Goal: Entertainment & Leisure: Consume media (video, audio)

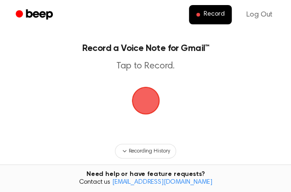
click at [146, 111] on span "button" at bounding box center [145, 100] width 49 height 49
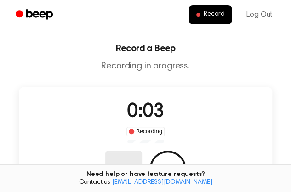
click at [142, 151] on button "Delete" at bounding box center [123, 169] width 37 height 37
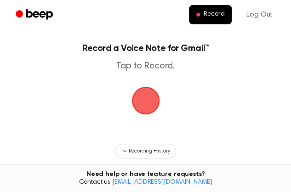
click at [141, 111] on span "button" at bounding box center [145, 101] width 28 height 28
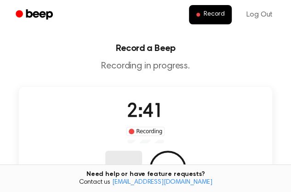
click at [142, 151] on button "Delete" at bounding box center [123, 169] width 37 height 37
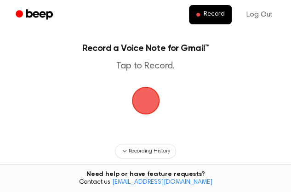
click at [139, 106] on span "button" at bounding box center [145, 101] width 28 height 28
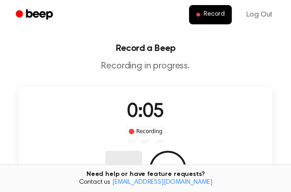
click at [142, 151] on button "Delete" at bounding box center [123, 169] width 37 height 37
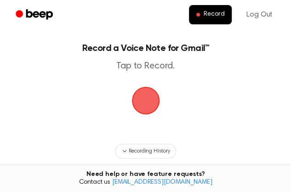
click at [142, 109] on span "button" at bounding box center [146, 101] width 26 height 26
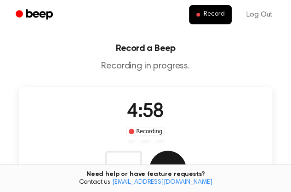
click at [186, 151] on button "Save" at bounding box center [167, 169] width 37 height 37
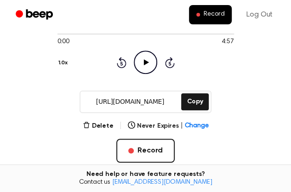
scroll to position [80, 0]
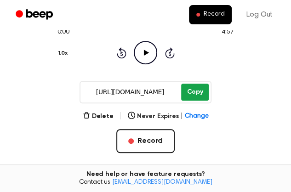
click at [190, 97] on button "Copy" at bounding box center [194, 92] width 27 height 17
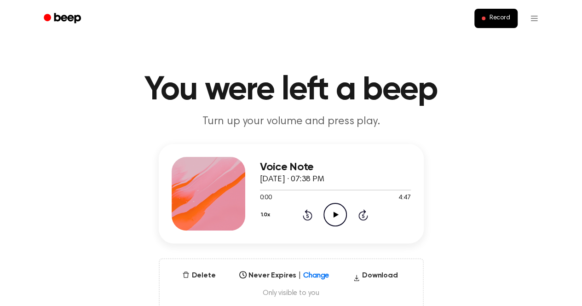
click at [336, 216] on icon "Play Audio" at bounding box center [334, 214] width 23 height 23
click at [366, 211] on icon "Skip 5 seconds" at bounding box center [363, 215] width 10 height 12
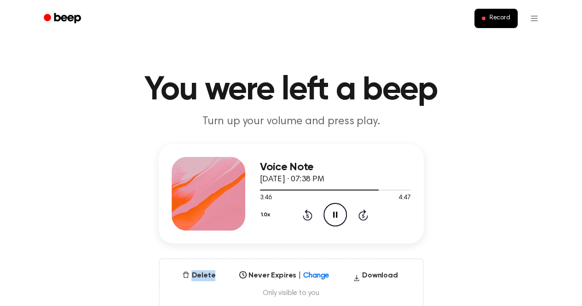
click at [366, 211] on icon "Skip 5 seconds" at bounding box center [363, 215] width 10 height 12
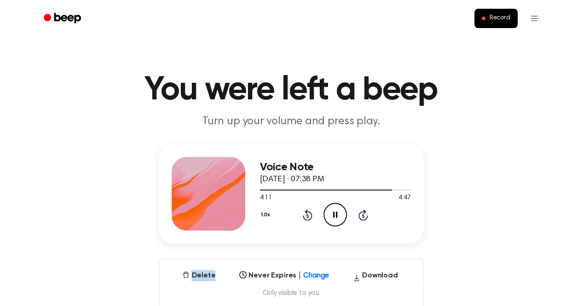
click at [366, 211] on icon "Skip 5 seconds" at bounding box center [363, 215] width 10 height 12
click at [332, 213] on icon "Play Audio" at bounding box center [334, 214] width 23 height 23
click at [411, 129] on main "You were left a beep Turn up your volume and press play. Voice Note [DATE] · 08…" at bounding box center [291, 295] width 582 height 590
click at [393, 249] on div "Voice Note [DATE] · 08:40 PM 0:24 4:08 Your browser does not support the [objec…" at bounding box center [291, 227] width 560 height 166
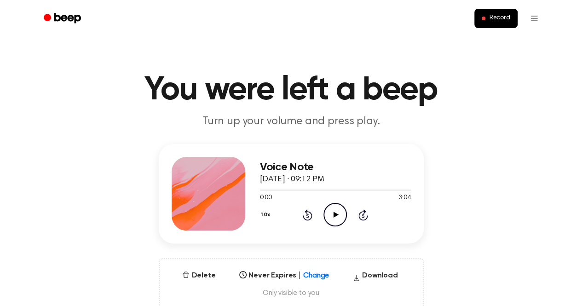
click at [336, 217] on icon "Play Audio" at bounding box center [334, 214] width 23 height 23
click at [336, 213] on icon "Play Audio" at bounding box center [334, 214] width 23 height 23
click at [327, 217] on icon "Pause Audio" at bounding box center [334, 214] width 23 height 23
click at [331, 209] on icon "Play Audio" at bounding box center [334, 214] width 23 height 23
click at [335, 211] on icon "Play Audio" at bounding box center [334, 214] width 23 height 23
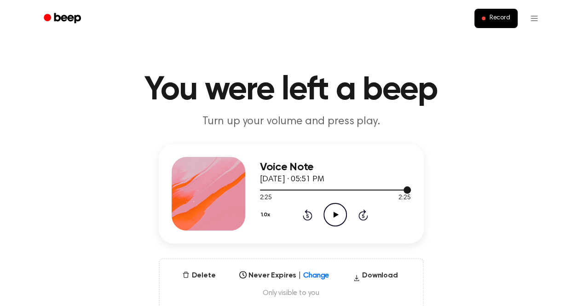
click at [391, 190] on div at bounding box center [335, 189] width 151 height 1
click at [335, 217] on icon "Play Audio" at bounding box center [334, 214] width 23 height 23
click at [375, 189] on div at bounding box center [335, 189] width 151 height 7
click at [336, 211] on icon "Play Audio" at bounding box center [334, 214] width 23 height 23
click at [336, 213] on icon at bounding box center [335, 214] width 5 height 6
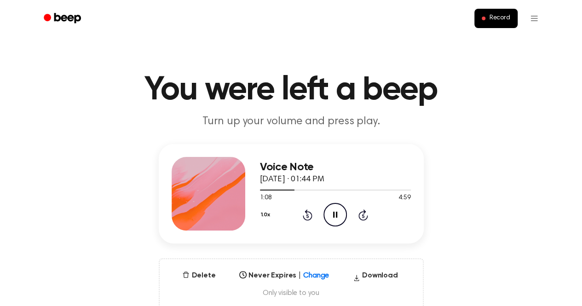
click at [337, 217] on icon "Pause Audio" at bounding box center [334, 214] width 23 height 23
click at [337, 217] on icon "Play Audio" at bounding box center [334, 214] width 23 height 23
click at [329, 219] on icon "Play Audio" at bounding box center [334, 214] width 23 height 23
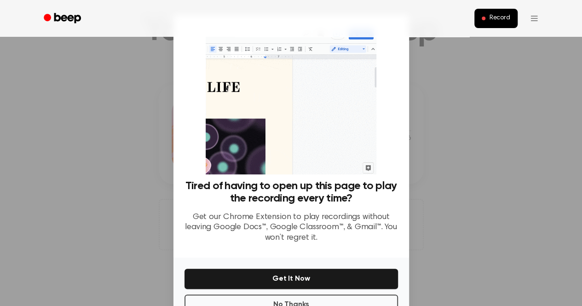
scroll to position [61, 0]
click at [297, 302] on button "No Thanks" at bounding box center [290, 304] width 213 height 20
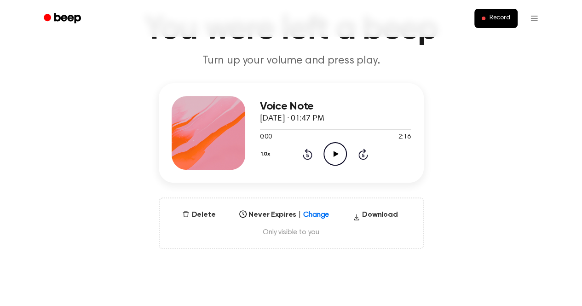
click at [337, 154] on icon at bounding box center [335, 154] width 5 height 6
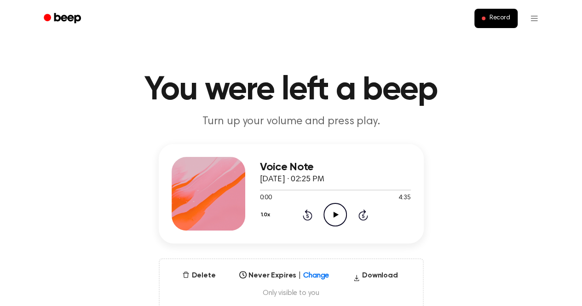
click at [341, 215] on icon "Play Audio" at bounding box center [334, 214] width 23 height 23
click at [335, 219] on icon "Play Audio" at bounding box center [334, 214] width 23 height 23
click at [335, 214] on icon at bounding box center [335, 214] width 5 height 6
click at [334, 210] on icon "Play Audio" at bounding box center [334, 214] width 23 height 23
click at [335, 220] on icon "Play Audio" at bounding box center [334, 214] width 23 height 23
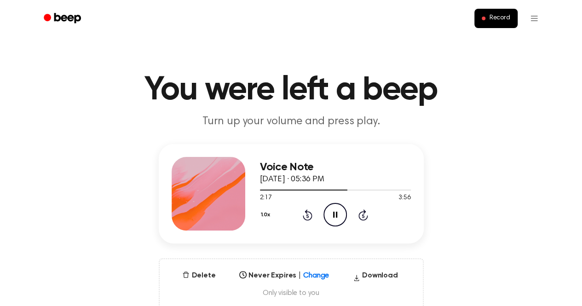
click at [327, 212] on icon "Pause Audio" at bounding box center [334, 214] width 23 height 23
click at [337, 217] on icon "Play Audio" at bounding box center [334, 214] width 23 height 23
click at [329, 212] on icon "Pause Audio" at bounding box center [334, 214] width 23 height 23
click at [338, 208] on icon "Play Audio" at bounding box center [334, 214] width 23 height 23
click at [326, 211] on icon "Pause Audio" at bounding box center [334, 214] width 23 height 23
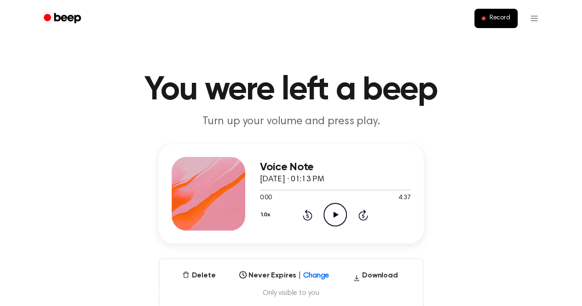
click at [337, 213] on icon "Play Audio" at bounding box center [334, 214] width 23 height 23
click at [340, 217] on icon "Pause Audio" at bounding box center [334, 214] width 23 height 23
click at [340, 217] on icon "Play Audio" at bounding box center [334, 214] width 23 height 23
click at [338, 225] on circle at bounding box center [335, 214] width 23 height 23
